Goal: Task Accomplishment & Management: Manage account settings

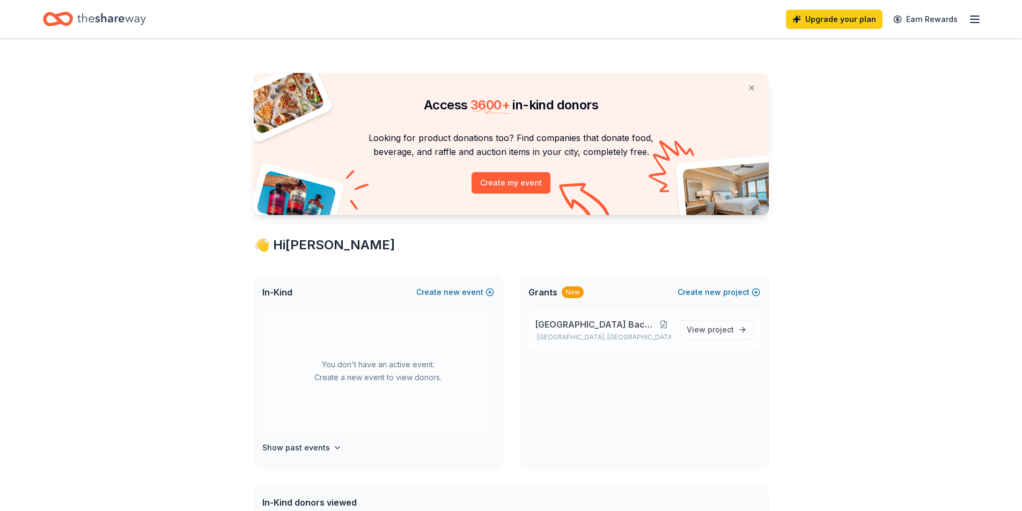
click at [663, 325] on button at bounding box center [664, 324] width 14 height 9
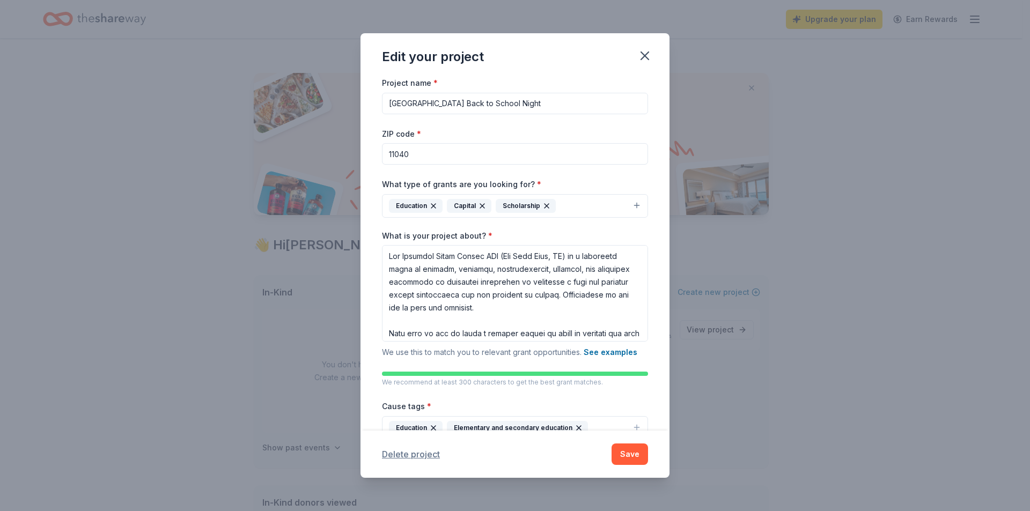
click at [431, 454] on button "Delete project" at bounding box center [411, 454] width 58 height 13
click at [568, 81] on div "Project name * [GEOGRAPHIC_DATA] Back to School Night" at bounding box center [515, 95] width 266 height 38
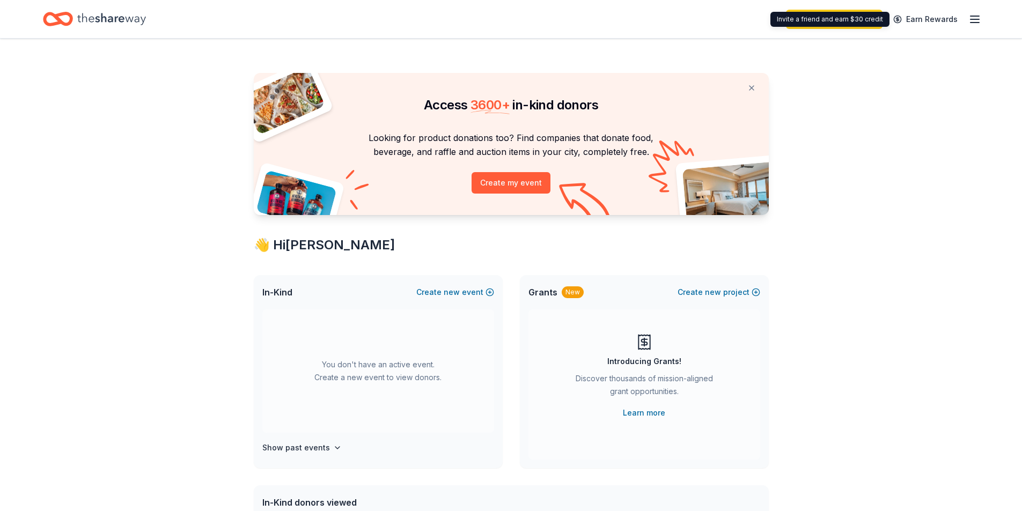
click at [970, 22] on icon "button" at bounding box center [974, 19] width 13 height 13
click at [977, 17] on icon "button" at bounding box center [974, 19] width 13 height 13
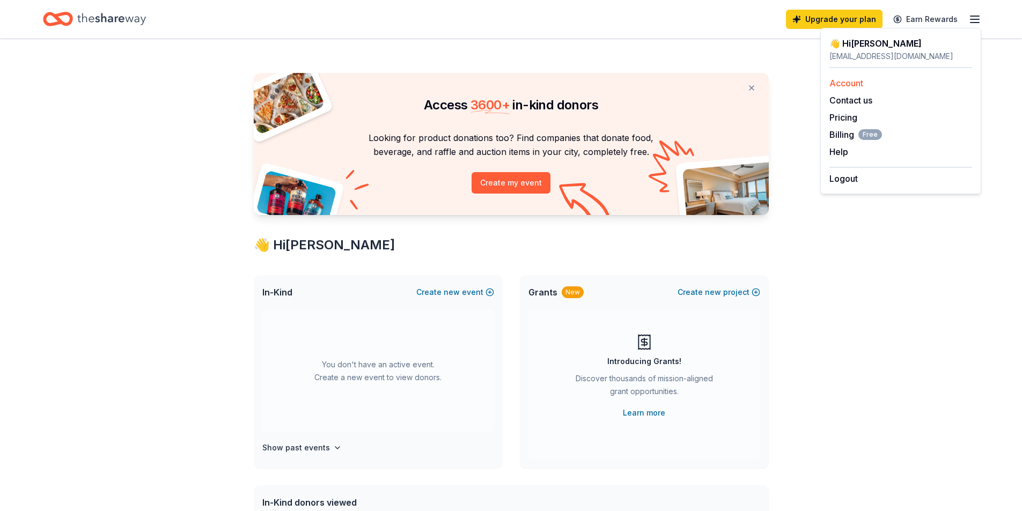
click at [847, 86] on link "Account" at bounding box center [846, 83] width 34 height 11
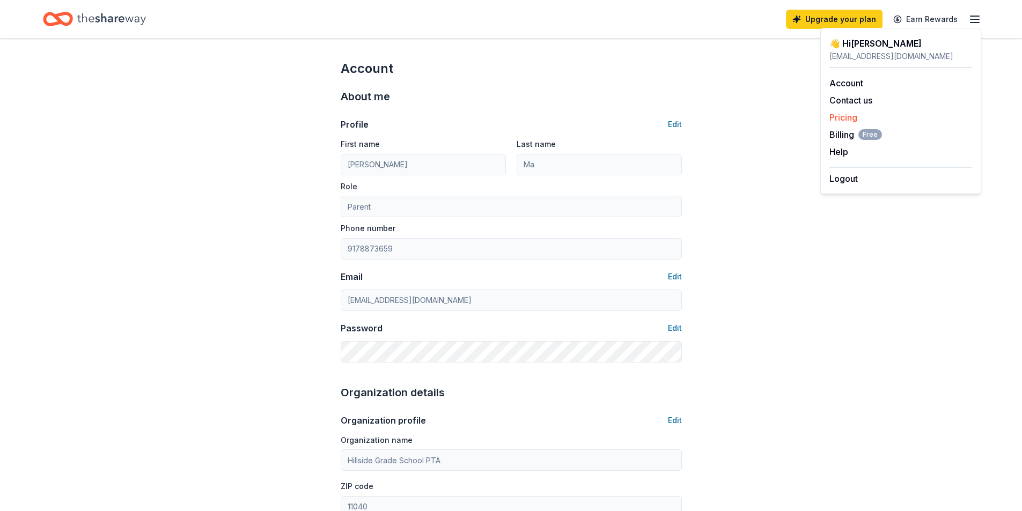
click at [851, 114] on link "Pricing" at bounding box center [843, 117] width 28 height 11
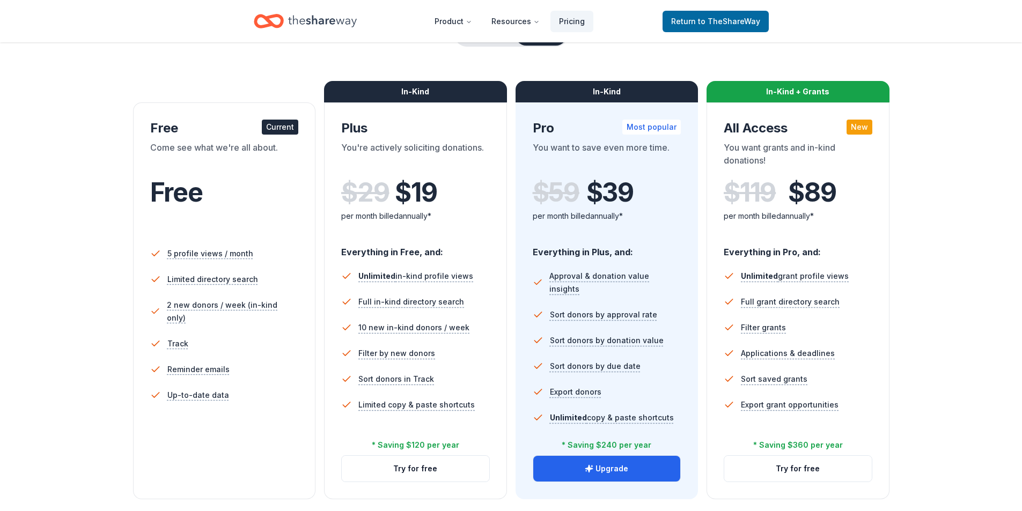
scroll to position [121, 0]
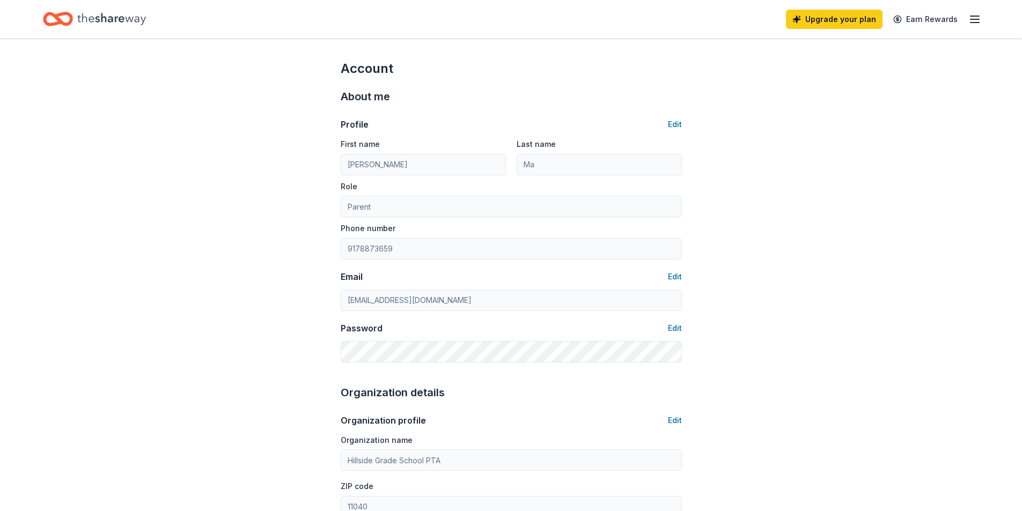
click at [986, 26] on div "Upgrade your plan Earn Rewards" at bounding box center [511, 19] width 1022 height 38
click at [973, 21] on icon "button" at bounding box center [974, 19] width 13 height 13
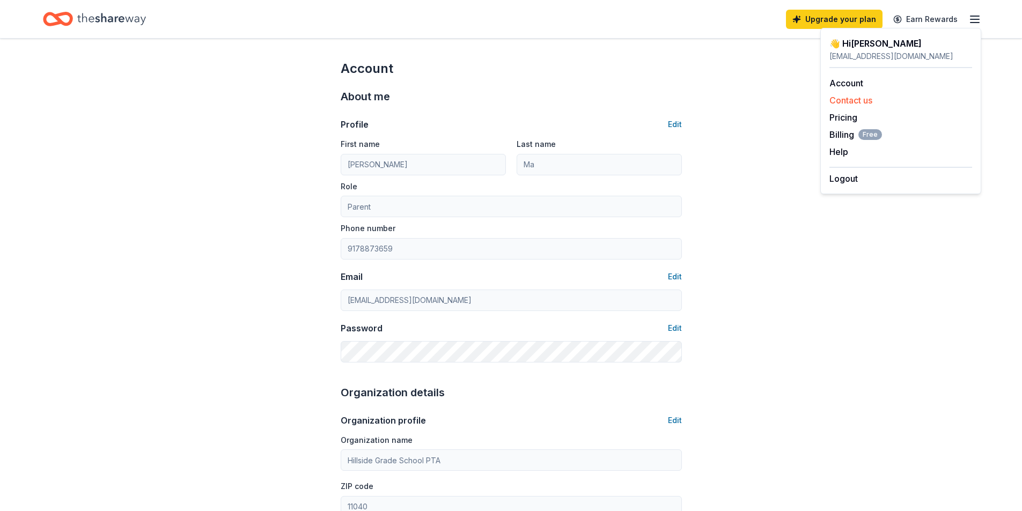
click at [858, 102] on button "Contact us" at bounding box center [850, 100] width 43 height 13
